Goal: Task Accomplishment & Management: Use online tool/utility

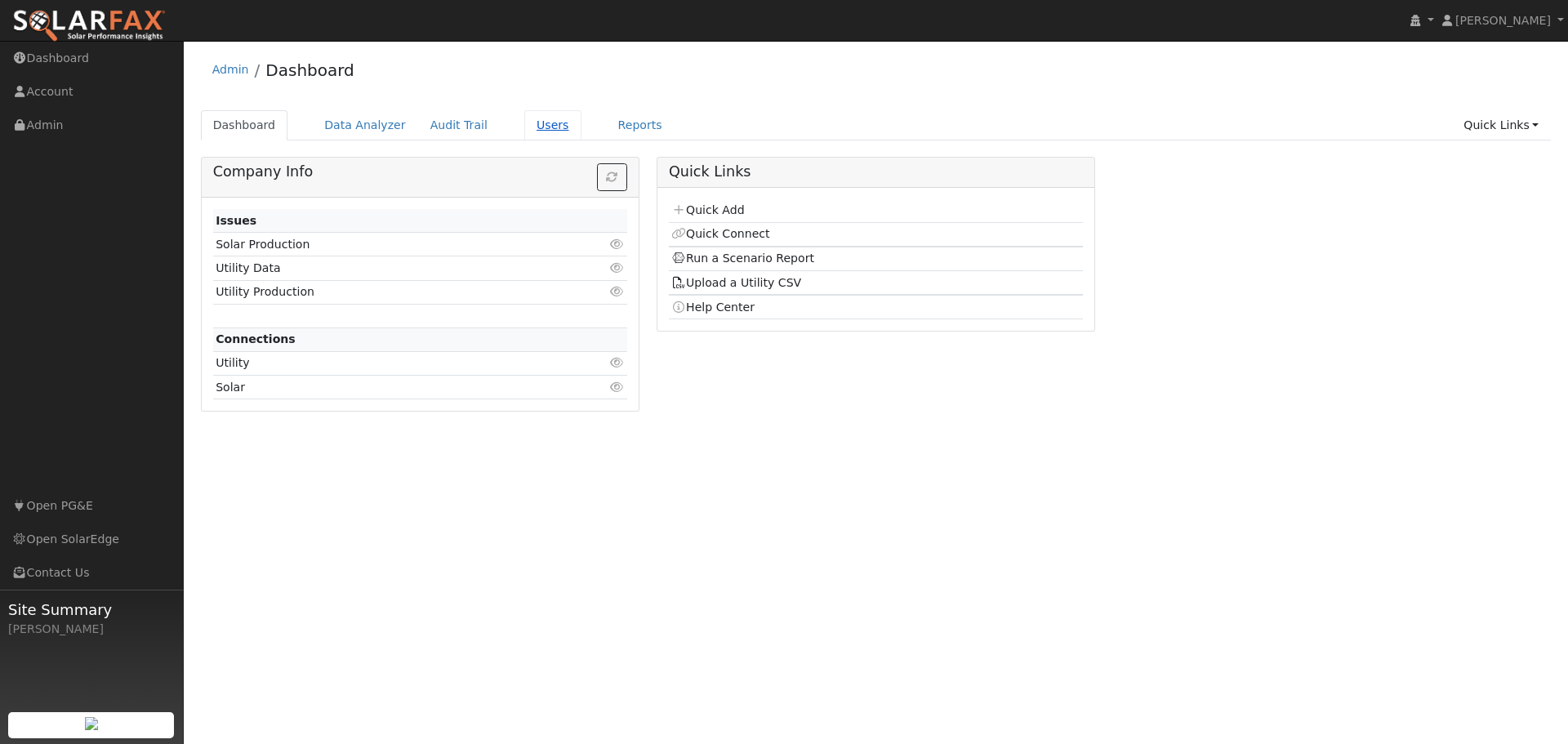
click at [527, 126] on link "Users" at bounding box center [553, 126] width 57 height 30
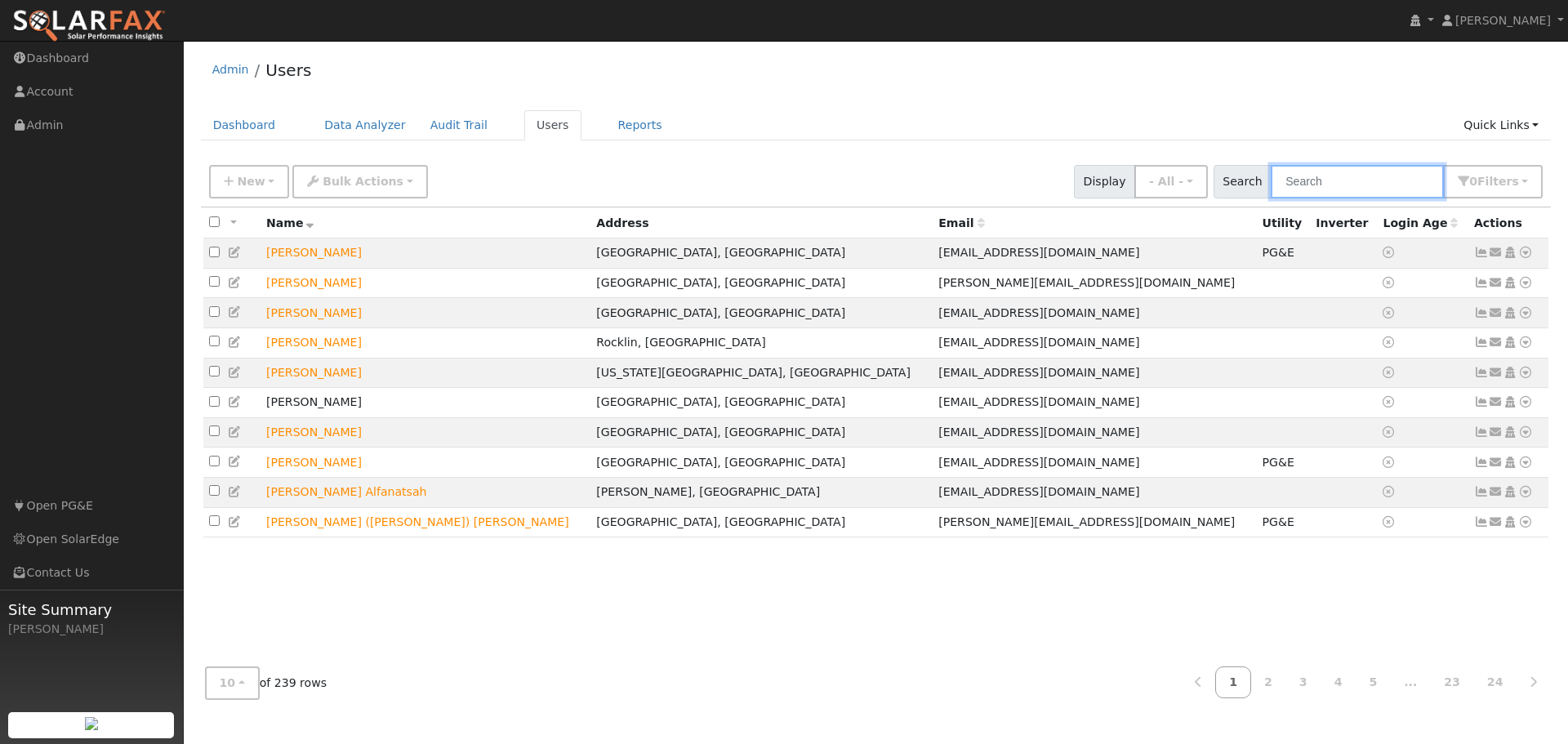
click at [1308, 185] on input "text" at bounding box center [1357, 182] width 173 height 34
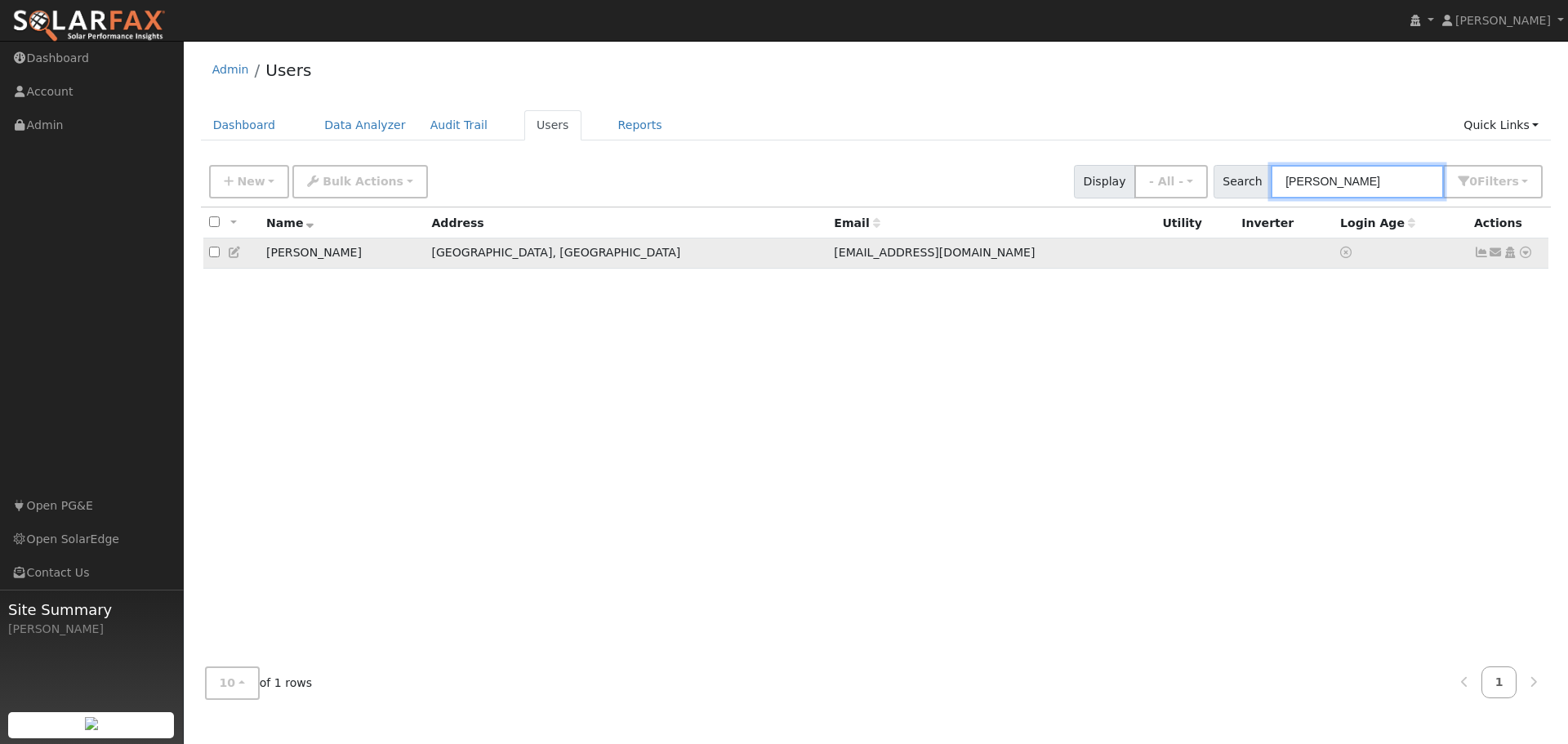
type input "[PERSON_NAME]"
click at [1526, 254] on icon at bounding box center [1525, 253] width 14 height 12
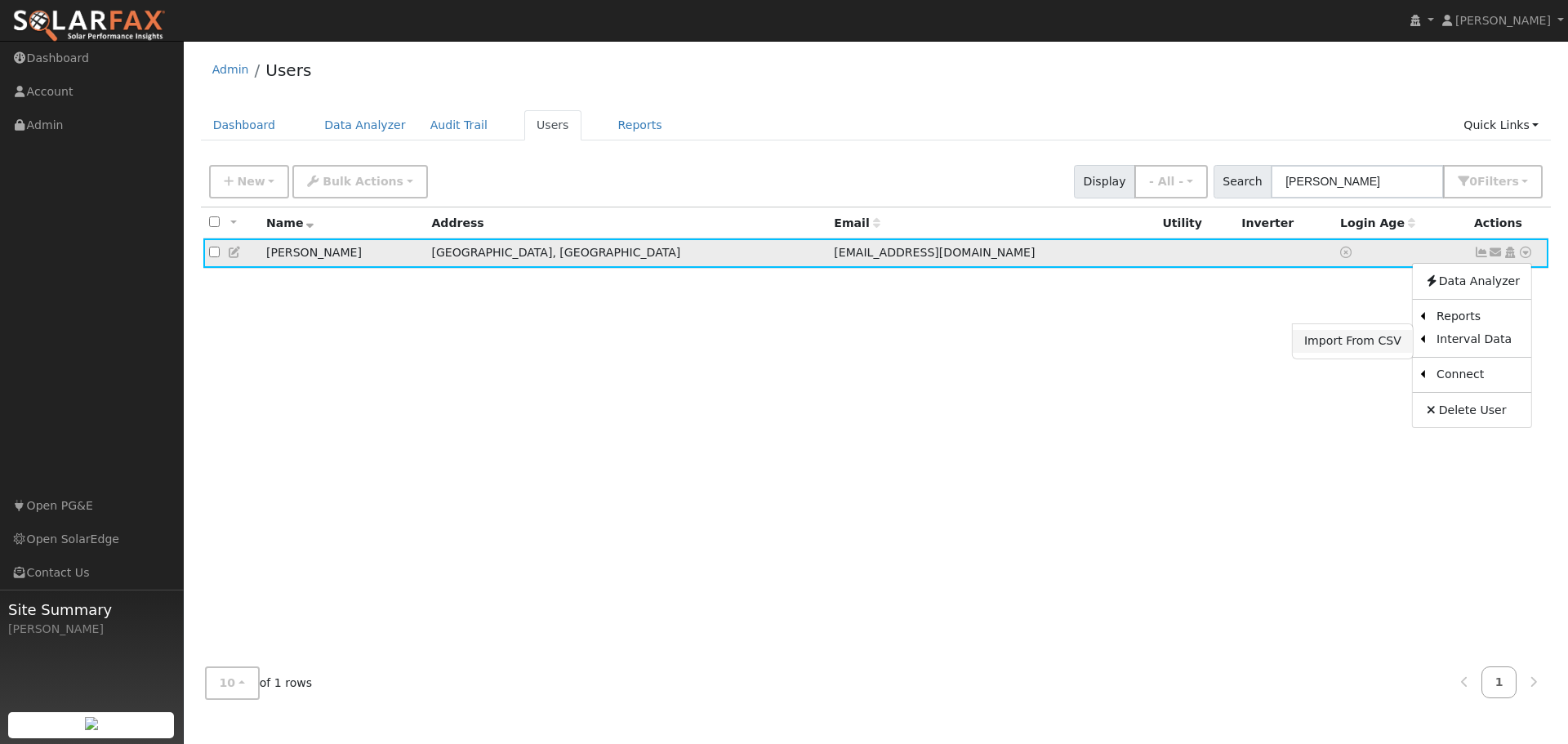
click at [1376, 343] on link "Import From CSV" at bounding box center [1352, 341] width 120 height 23
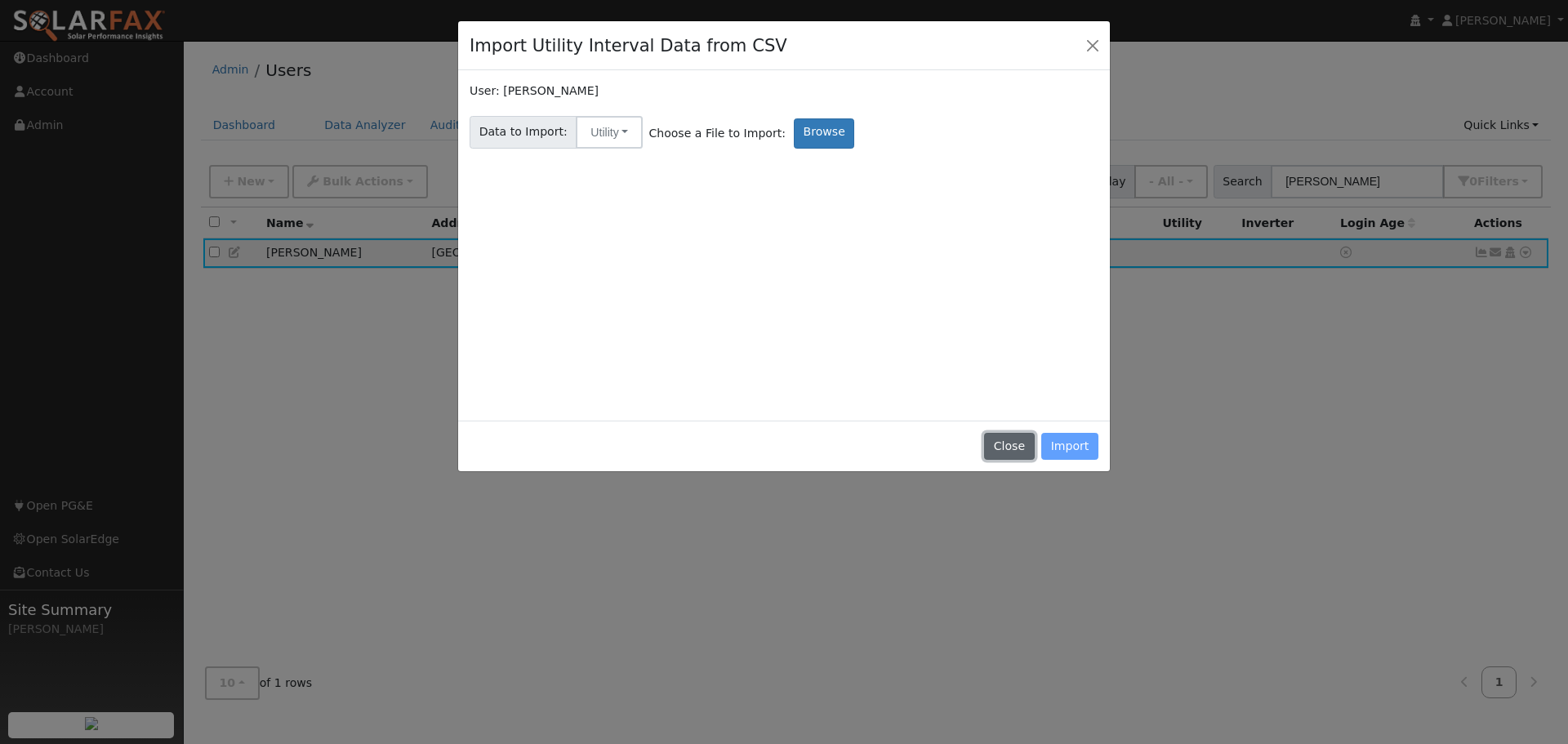
click at [1025, 447] on button "Close" at bounding box center [1009, 447] width 50 height 28
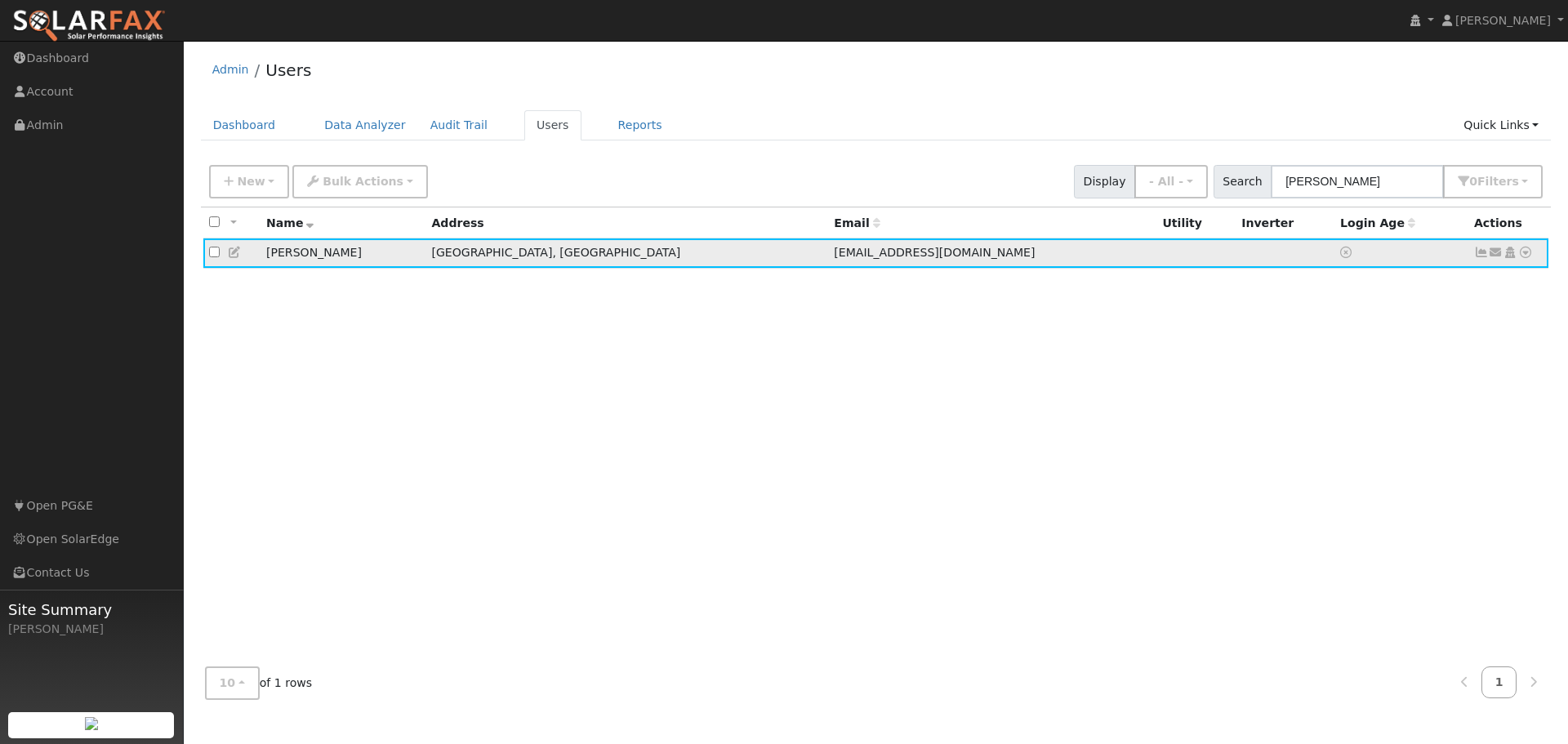
click at [1527, 251] on icon at bounding box center [1525, 253] width 14 height 12
click at [1473, 281] on link "Data Analyzer" at bounding box center [1472, 281] width 119 height 23
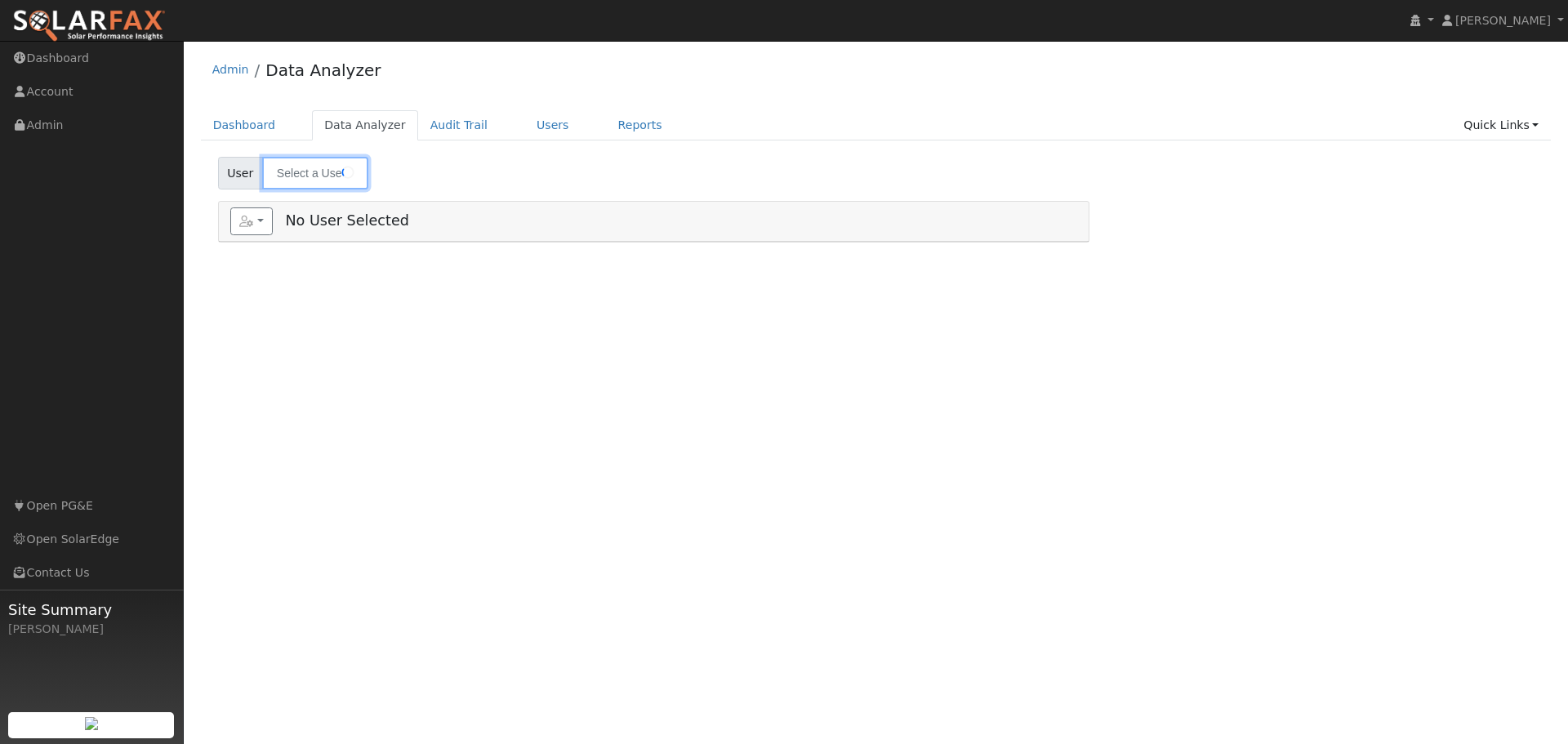
type input "[PERSON_NAME]"
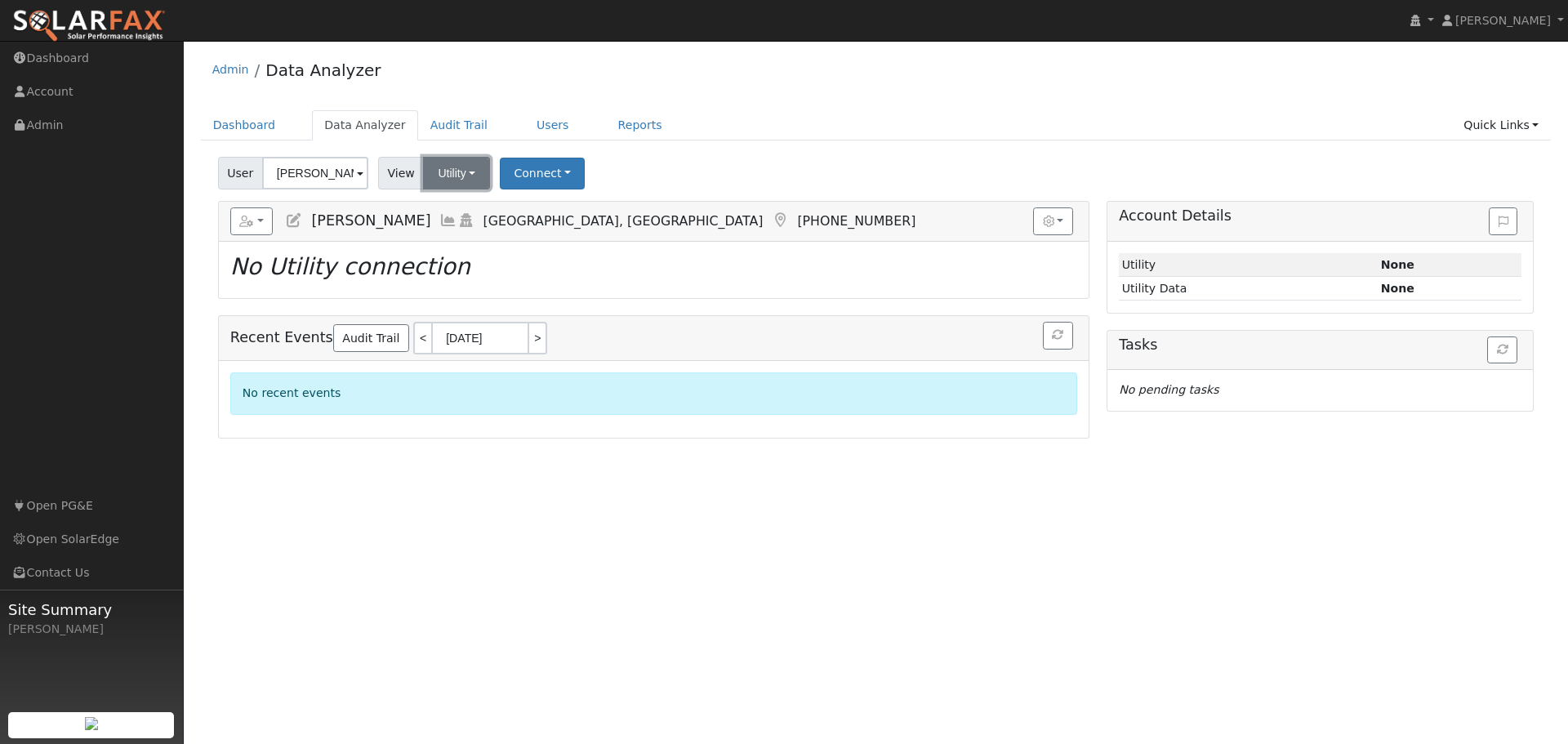
click at [434, 174] on button "Utility" at bounding box center [456, 173] width 67 height 33
click at [399, 171] on span "View" at bounding box center [401, 173] width 46 height 33
click at [540, 170] on button "Connect" at bounding box center [542, 174] width 85 height 32
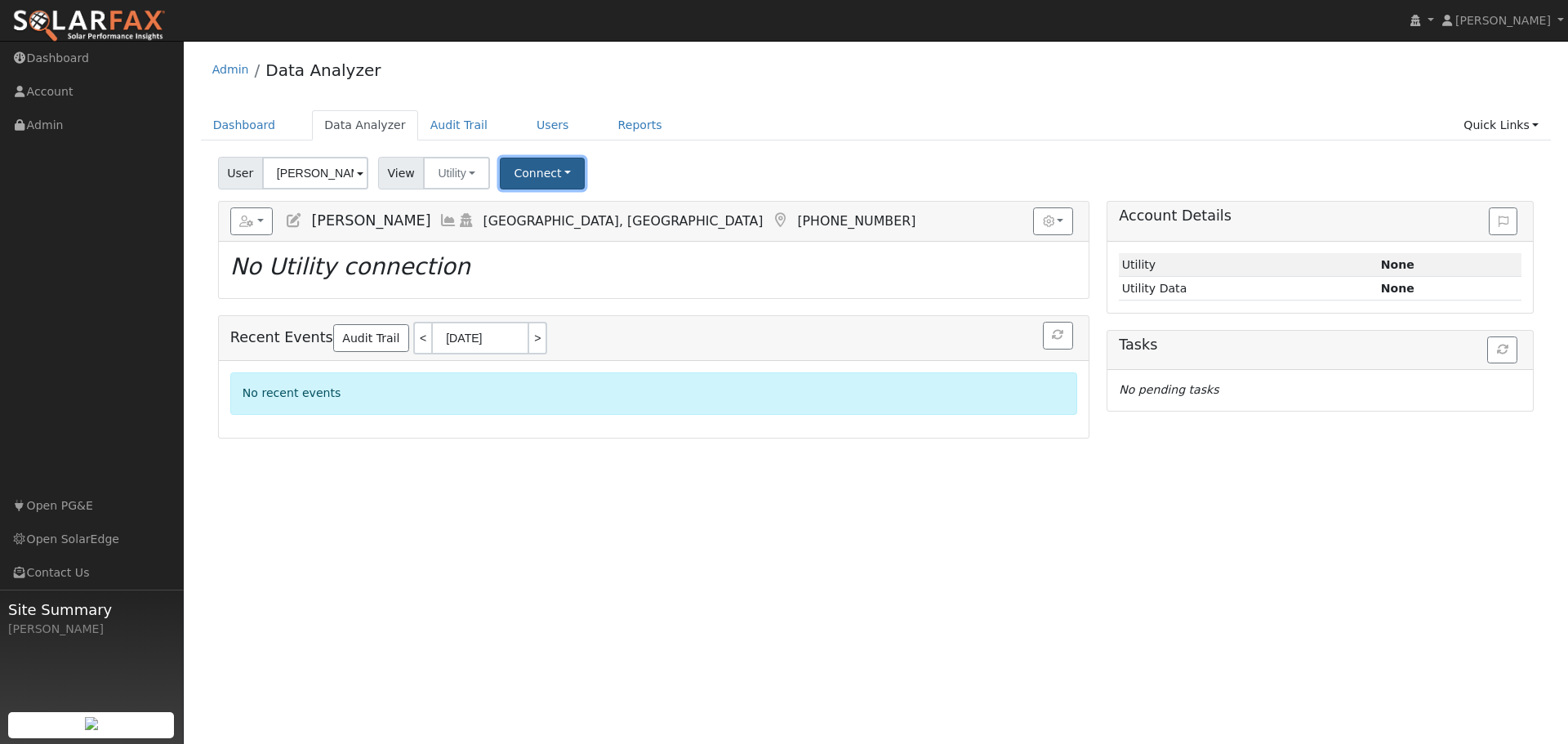
click at [540, 170] on button "Connect" at bounding box center [542, 174] width 85 height 32
